Goal: Transaction & Acquisition: Purchase product/service

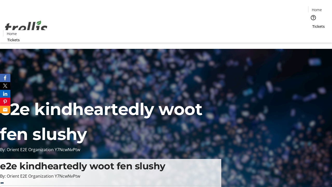
click at [312, 24] on span "Tickets" at bounding box center [318, 26] width 12 height 5
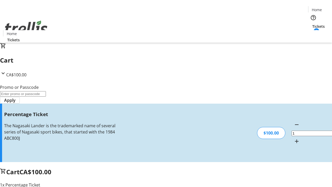
type input "FOO"
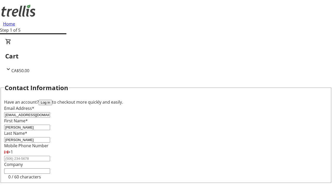
type input "[PERSON_NAME]"
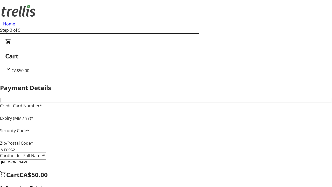
type input "V1Y 0C2"
